Goal: Transaction & Acquisition: Purchase product/service

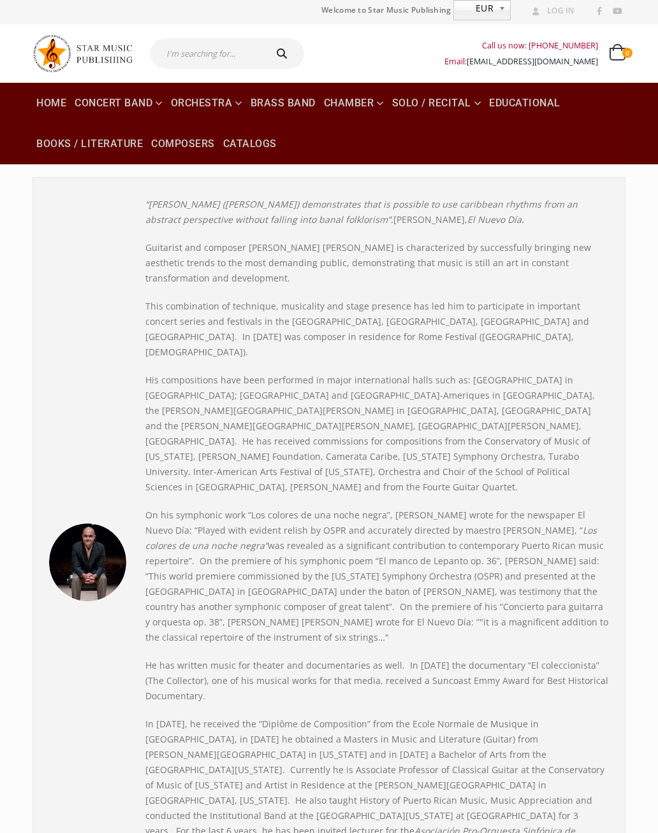
scroll to position [5, 0]
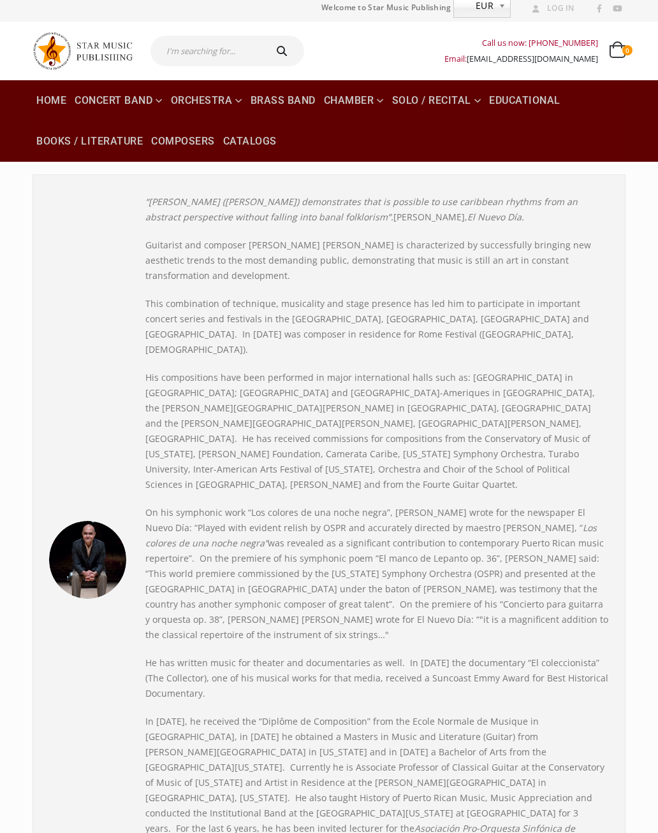
click at [70, 148] on link "Books / Literature" at bounding box center [89, 141] width 114 height 41
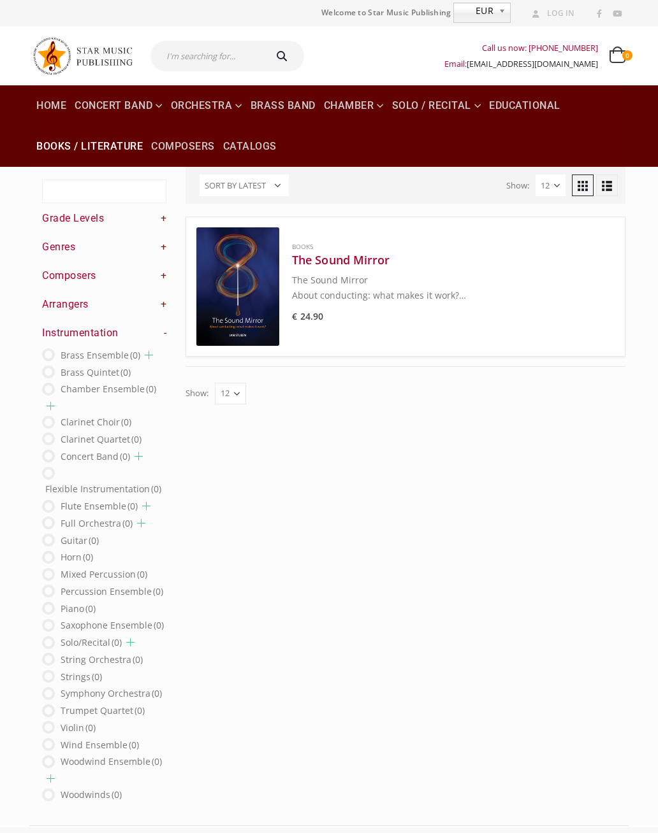
click at [437, 108] on link "Solo / Recital" at bounding box center [436, 105] width 97 height 41
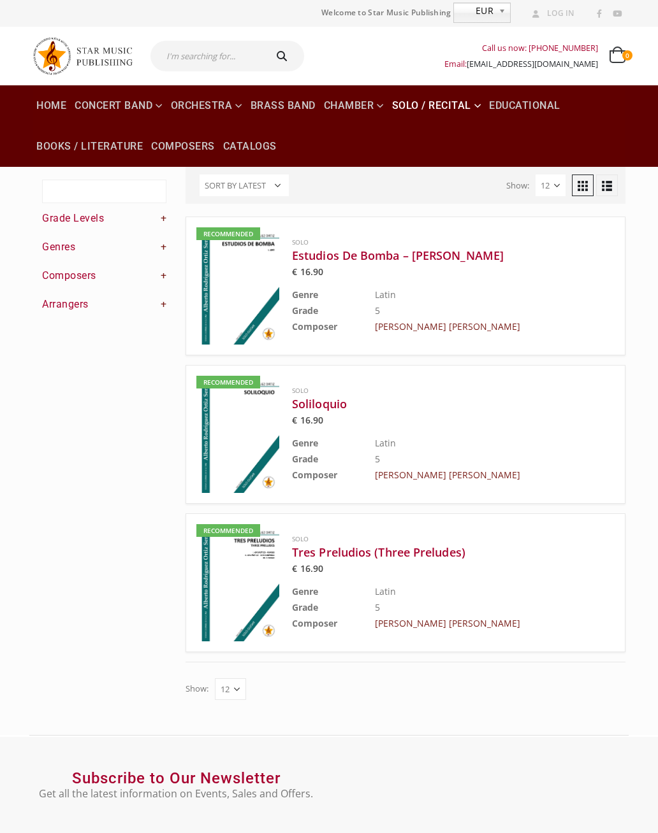
click at [236, 581] on img at bounding box center [237, 582] width 83 height 117
click at [241, 561] on img at bounding box center [237, 582] width 83 height 117
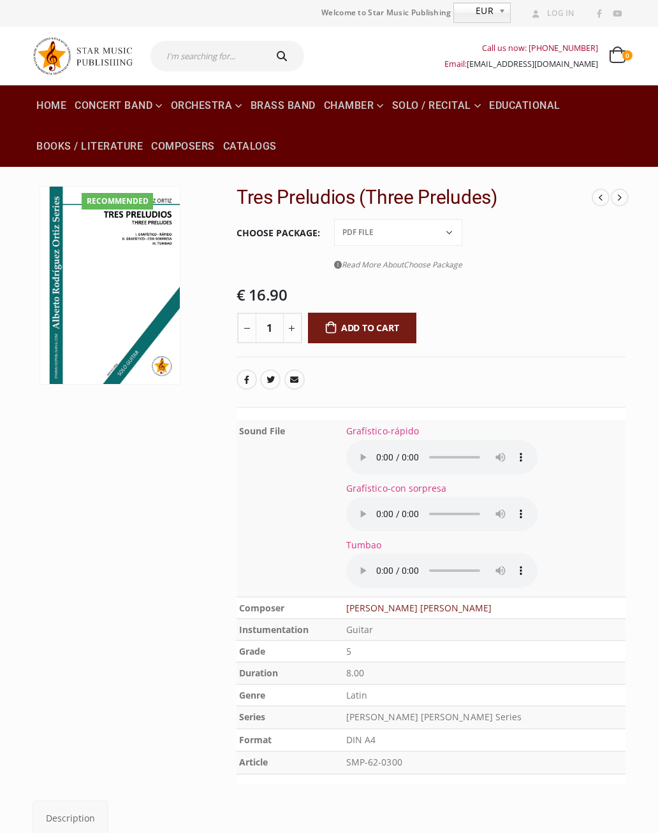
click at [375, 238] on select "PDF File Score + Parts Score + Parts + PDF File" at bounding box center [398, 232] width 128 height 27
